Goal: Task Accomplishment & Management: Complete application form

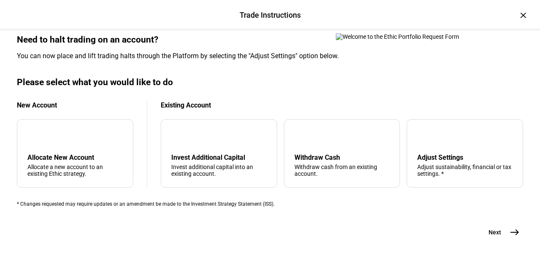
scroll to position [306, 0]
click at [327, 119] on div "arrow_upward Withdraw Cash Withdraw cash from an existing account." at bounding box center [342, 153] width 116 height 68
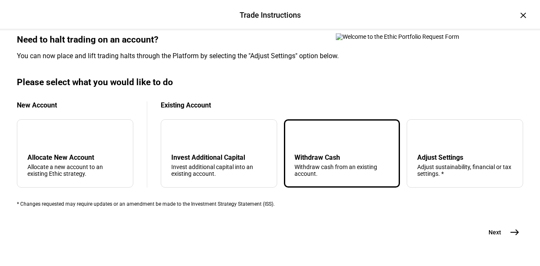
click at [509, 229] on mat-icon "east" at bounding box center [514, 232] width 10 height 10
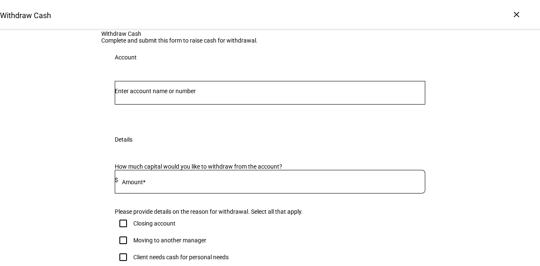
scroll to position [16, 0]
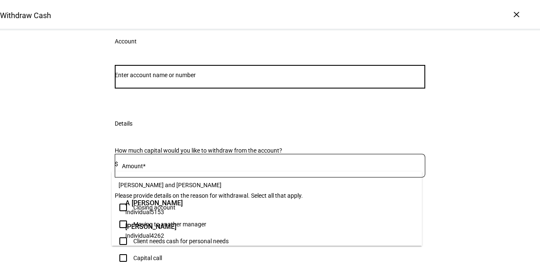
click at [230, 78] on input "Number" at bounding box center [270, 75] width 310 height 7
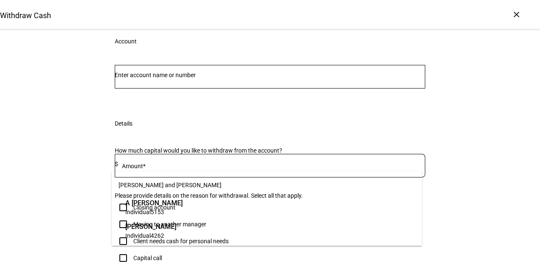
click at [170, 209] on span "Individual 5153" at bounding box center [153, 212] width 57 height 8
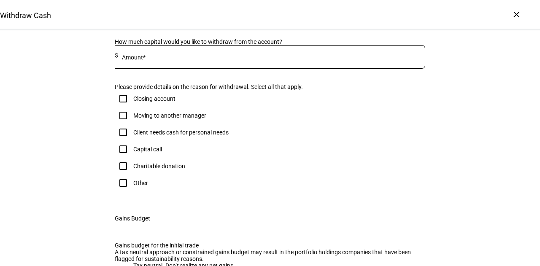
scroll to position [147, 0]
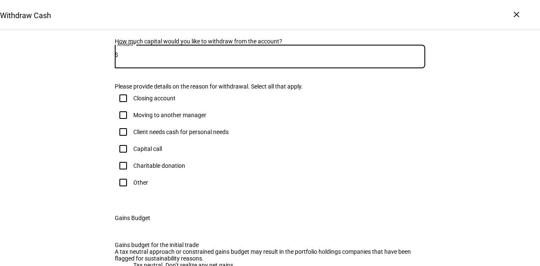
click at [158, 58] on input at bounding box center [271, 54] width 307 height 7
type input "50,000"
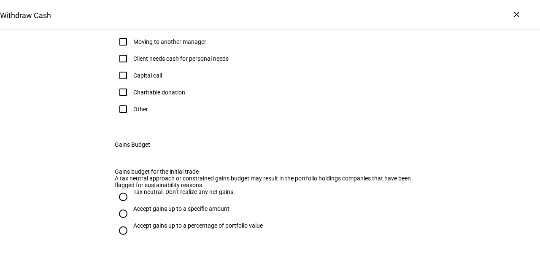
scroll to position [220, 0]
click at [166, 62] on div "Client needs cash for personal needs" at bounding box center [180, 58] width 95 height 7
click at [132, 67] on input "Client needs cash for personal needs" at bounding box center [123, 58] width 17 height 17
checkbox input "true"
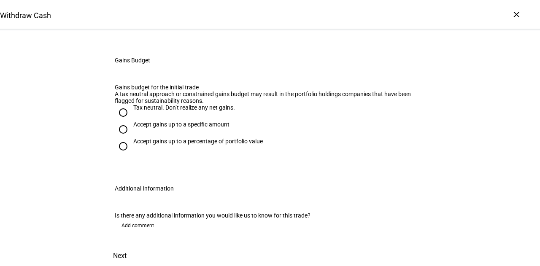
scroll to position [381, 0]
click at [193, 128] on div "Accept gains up to a specific amount" at bounding box center [181, 124] width 96 height 7
click at [132, 138] on input "Accept gains up to a specific amount" at bounding box center [123, 129] width 17 height 17
radio input "true"
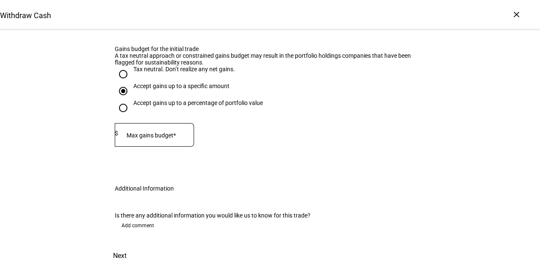
click at [158, 139] on mat-label "Max gains budget*" at bounding box center [150, 135] width 49 height 7
type input "10,000"
click at [140, 219] on span "Add comment" at bounding box center [137, 225] width 32 height 13
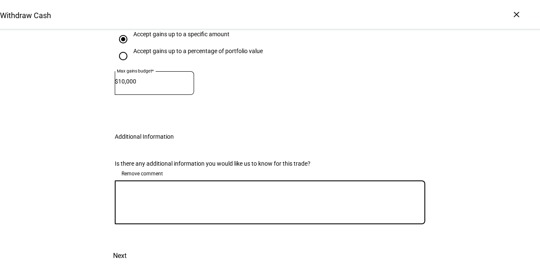
click at [201, 217] on textarea at bounding box center [270, 202] width 310 height 30
type textarea "Please raise $50,000 with a capital gains budget of $10,000."
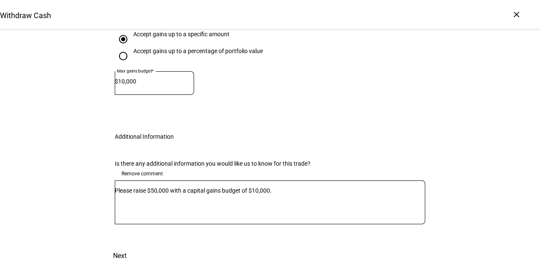
click at [126, 246] on span "Next" at bounding box center [119, 256] width 13 height 20
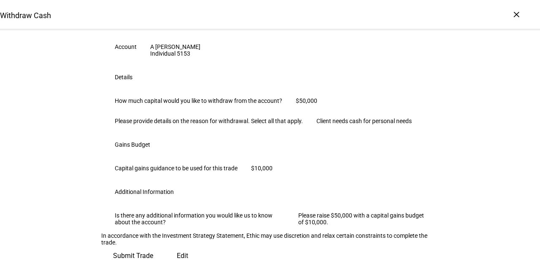
scroll to position [274, 0]
click at [153, 246] on span "Submit Trade" at bounding box center [133, 256] width 40 height 20
